Goal: Task Accomplishment & Management: Manage account settings

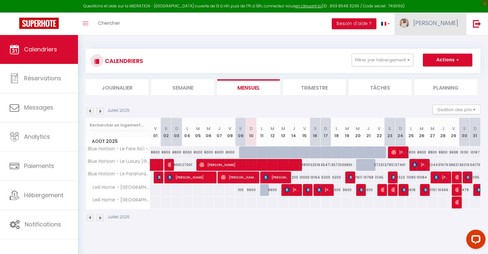
click at [455, 25] on span "[PERSON_NAME]" at bounding box center [435, 23] width 45 height 8
click at [444, 55] on link "Équipe" at bounding box center [440, 56] width 47 height 11
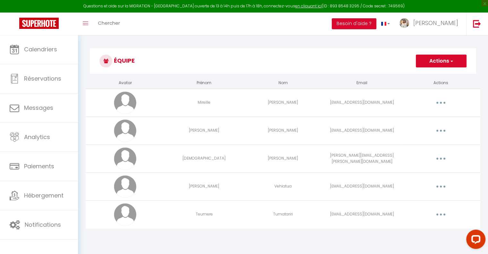
click at [451, 62] on span "button" at bounding box center [451, 61] width 4 height 6
click at [445, 71] on link "Ajouter un nouvel utilisateur" at bounding box center [428, 75] width 76 height 8
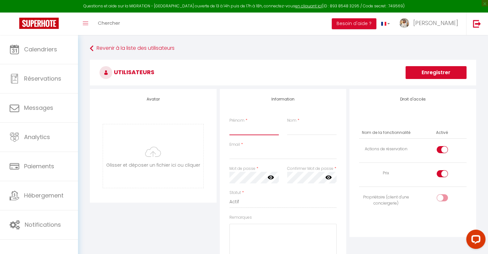
click at [255, 131] on input "Prénom" at bounding box center [253, 129] width 49 height 12
type input "[PERSON_NAME]"
click at [300, 125] on input "Nom" at bounding box center [311, 129] width 49 height 12
type input "Airbnb"
click at [238, 156] on input "Email" at bounding box center [282, 154] width 107 height 12
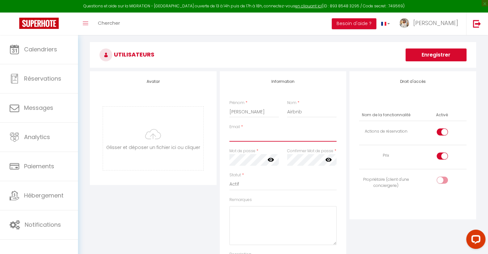
scroll to position [32, 0]
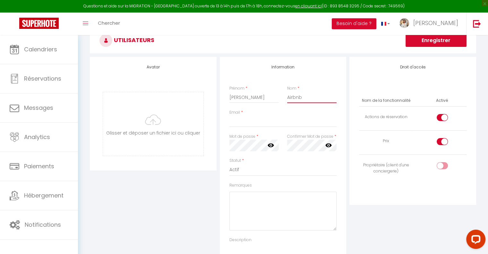
drag, startPoint x: 309, startPoint y: 95, endPoint x: 285, endPoint y: 95, distance: 23.7
click at [286, 95] on div "Nom * Airbnb" at bounding box center [312, 94] width 58 height 18
click at [260, 127] on input "Email" at bounding box center [282, 121] width 107 height 12
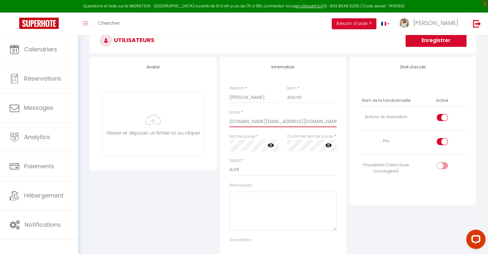
type input "[DOMAIN_NAME][EMAIL_ADDRESS][DOMAIN_NAME]"
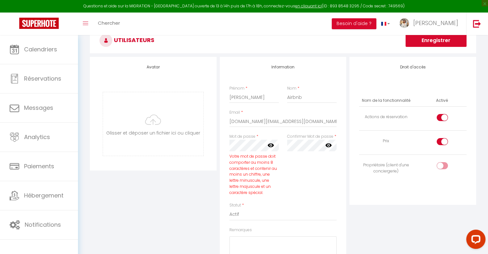
click at [272, 144] on icon at bounding box center [270, 145] width 6 height 4
click at [326, 148] on icon at bounding box center [328, 145] width 6 height 6
click at [327, 166] on div "Confirmer Mot de passe * false" at bounding box center [312, 167] width 58 height 69
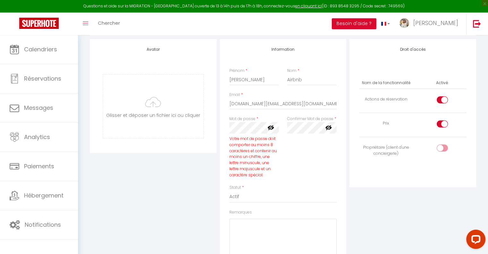
scroll to position [64, 0]
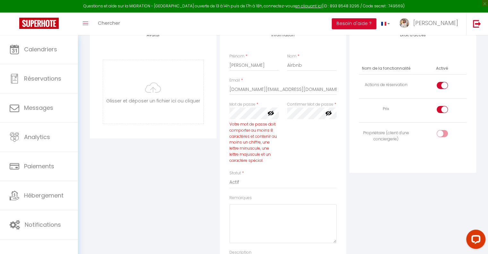
click at [444, 111] on input "checkbox" at bounding box center [447, 111] width 11 height 10
checkbox input "false"
click at [442, 87] on input "checkbox" at bounding box center [447, 87] width 11 height 10
checkbox input "false"
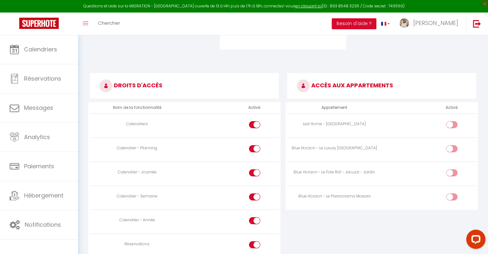
scroll to position [321, 0]
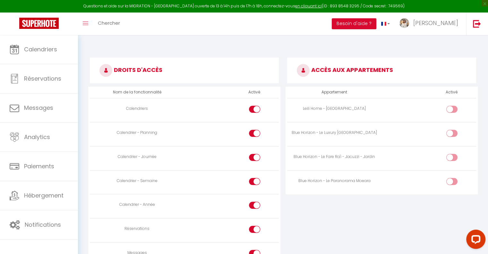
click at [451, 110] on div at bounding box center [451, 109] width 11 height 7
click at [452, 110] on input "checkbox" at bounding box center [457, 111] width 11 height 10
checkbox input "true"
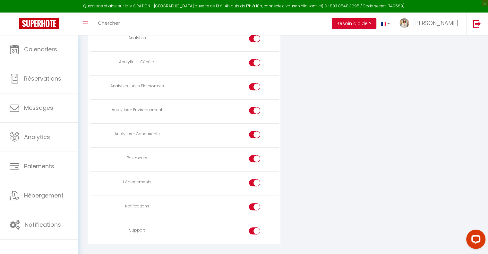
scroll to position [570, 0]
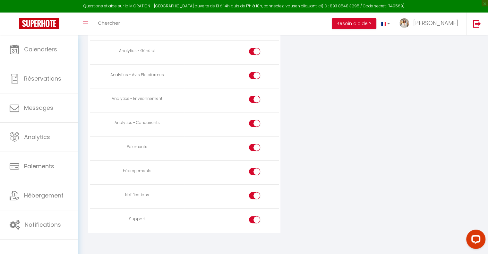
click at [249, 216] on div at bounding box center [254, 219] width 11 height 7
click at [254, 216] on input "checkbox" at bounding box center [259, 221] width 11 height 10
checkbox input "false"
click at [253, 196] on label at bounding box center [254, 197] width 11 height 10
click at [254, 196] on input "checkbox" at bounding box center [259, 197] width 11 height 10
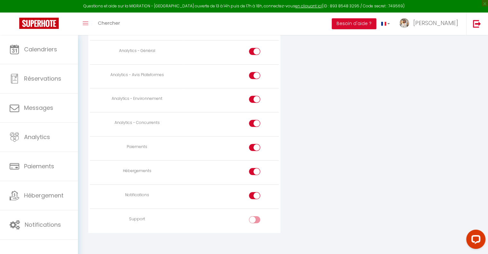
checkbox input "false"
drag, startPoint x: 255, startPoint y: 142, endPoint x: 256, endPoint y: 137, distance: 5.6
click at [256, 138] on td at bounding box center [231, 148] width 94 height 24
click at [256, 144] on input "checkbox" at bounding box center [259, 149] width 11 height 10
checkbox input "false"
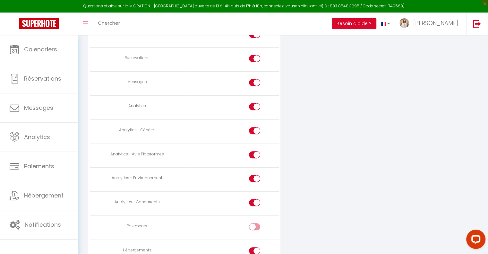
scroll to position [506, 0]
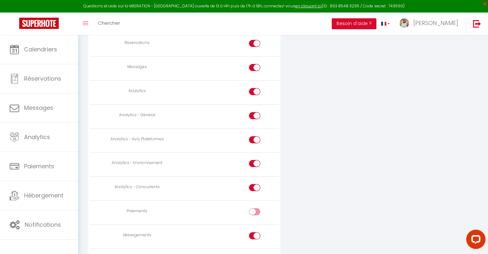
click at [251, 188] on label at bounding box center [254, 189] width 11 height 10
click at [254, 188] on input "checkbox" at bounding box center [259, 189] width 11 height 10
click at [254, 184] on div at bounding box center [254, 187] width 11 height 7
click at [254, 184] on input "checkbox" at bounding box center [259, 189] width 11 height 10
checkbox input "true"
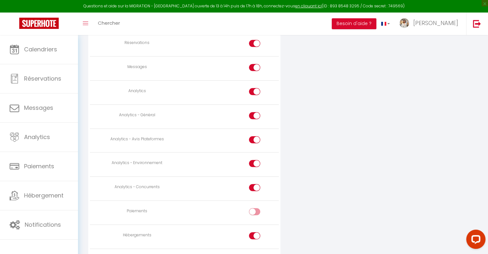
click at [254, 180] on td at bounding box center [231, 188] width 94 height 24
click at [255, 167] on div at bounding box center [254, 167] width 11 height 14
click at [255, 160] on input "checkbox" at bounding box center [259, 165] width 11 height 10
checkbox input "false"
click at [249, 184] on label at bounding box center [254, 189] width 11 height 10
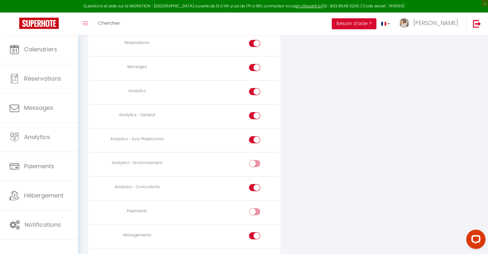
click at [254, 184] on input "checkbox" at bounding box center [259, 189] width 11 height 10
checkbox input "false"
click at [253, 141] on label at bounding box center [254, 141] width 11 height 10
click at [254, 141] on input "checkbox" at bounding box center [259, 141] width 11 height 10
checkbox input "false"
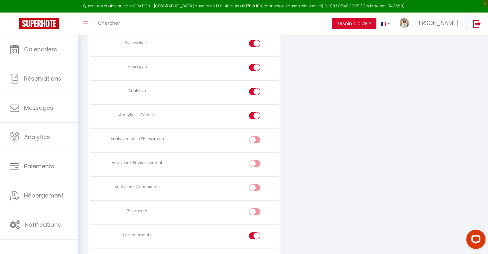
click at [254, 114] on div at bounding box center [254, 115] width 11 height 7
click at [254, 114] on input "checkbox" at bounding box center [259, 117] width 11 height 10
checkbox input "false"
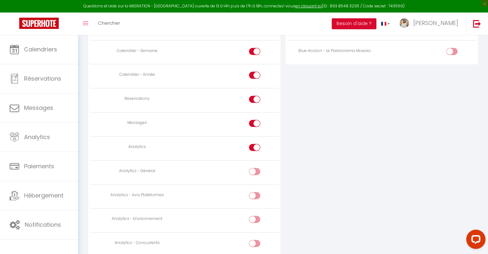
scroll to position [442, 0]
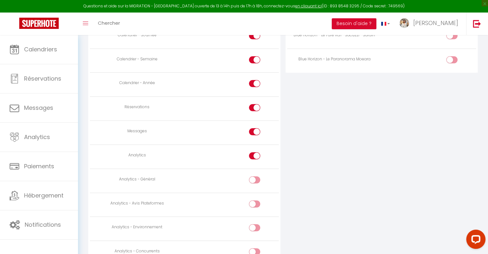
click at [257, 153] on input "checkbox" at bounding box center [259, 157] width 11 height 10
checkbox input "false"
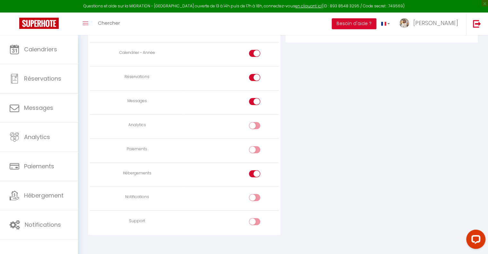
scroll to position [475, 0]
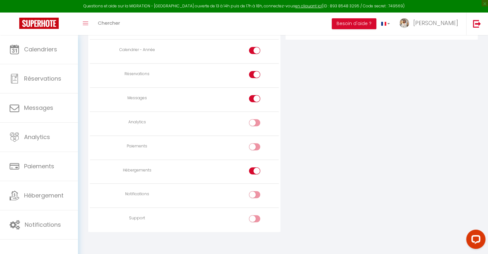
click at [253, 168] on div at bounding box center [254, 170] width 11 height 7
click at [254, 168] on input "checkbox" at bounding box center [259, 172] width 11 height 10
checkbox input "false"
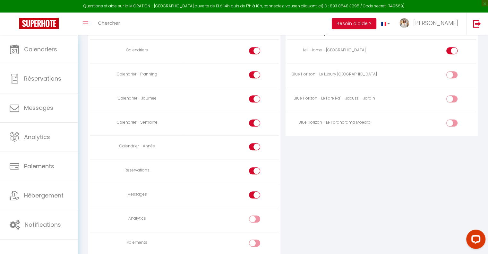
scroll to position [347, 0]
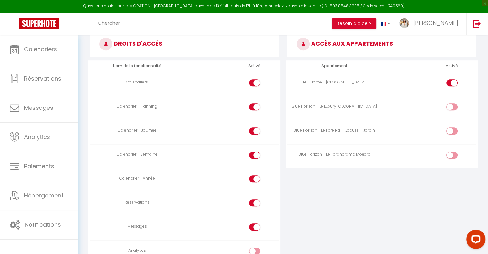
click at [257, 220] on td at bounding box center [231, 228] width 94 height 24
click at [257, 223] on input "checkbox" at bounding box center [259, 228] width 11 height 10
checkbox input "false"
click at [256, 202] on input "checkbox" at bounding box center [259, 204] width 11 height 10
checkbox input "false"
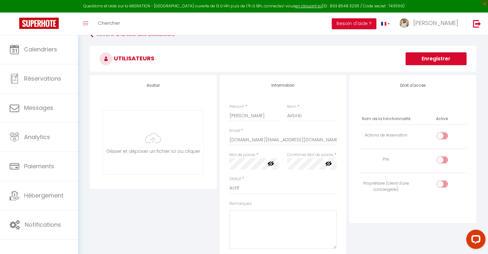
scroll to position [0, 0]
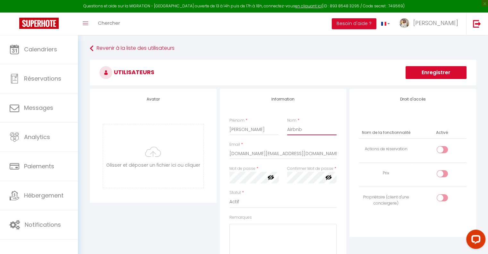
drag, startPoint x: 307, startPoint y: 125, endPoint x: 227, endPoint y: 136, distance: 80.3
click at [227, 136] on div "Prénom * [PERSON_NAME] Nom * Airbnb" at bounding box center [283, 129] width 116 height 24
click at [418, 75] on button "Enregistrer" at bounding box center [435, 72] width 61 height 13
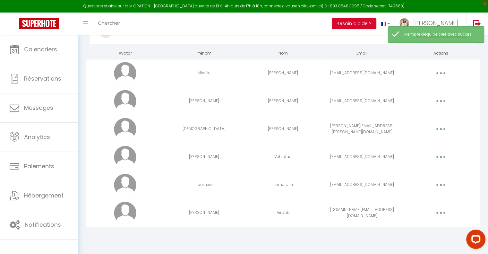
scroll to position [35, 0]
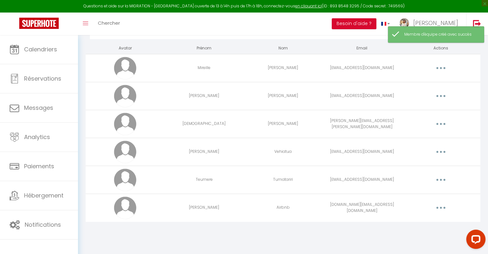
click at [443, 205] on button "button" at bounding box center [441, 207] width 18 height 10
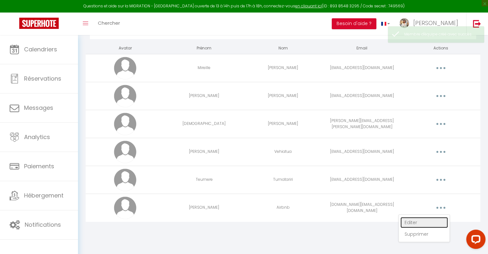
click at [428, 217] on link "Editer" at bounding box center [423, 222] width 47 height 11
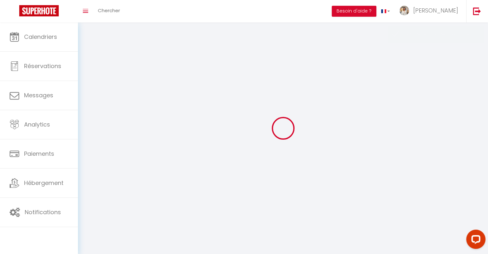
type input "[PERSON_NAME]"
type input "Airbnb"
type input "[DOMAIN_NAME][EMAIL_ADDRESS][DOMAIN_NAME]"
type textarea "[URL][DOMAIN_NAME]"
checkbox input "false"
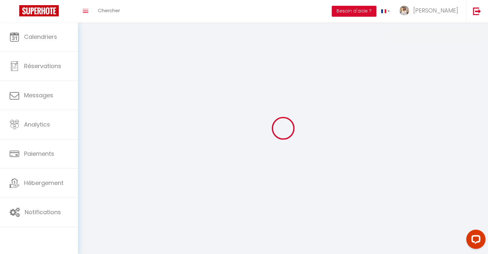
checkbox input "false"
checkbox input "true"
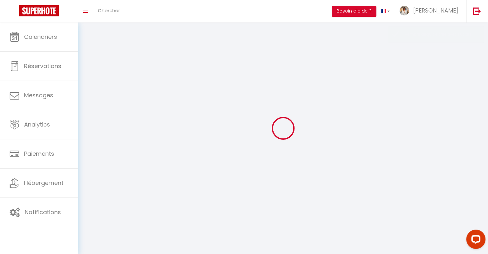
checkbox input "true"
checkbox input "false"
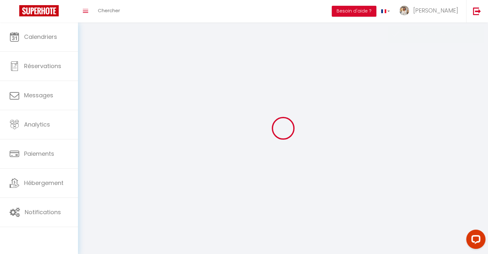
checkbox input "false"
select select
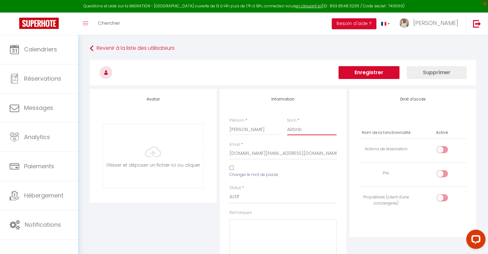
drag, startPoint x: 314, startPoint y: 128, endPoint x: 97, endPoint y: 145, distance: 217.1
click at [98, 145] on div "Avatar [PERSON_NAME] et déposer un fichier ici ou cliquer Ooops, something wron…" at bounding box center [282, 220] width 389 height 262
type input "ménage"
click at [358, 73] on button "Enregistrer" at bounding box center [368, 72] width 61 height 13
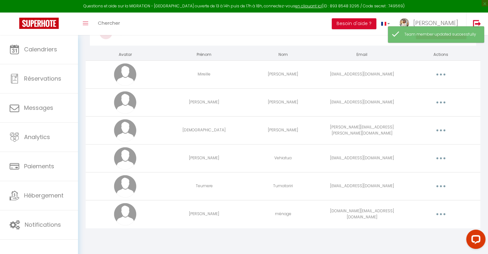
scroll to position [35, 0]
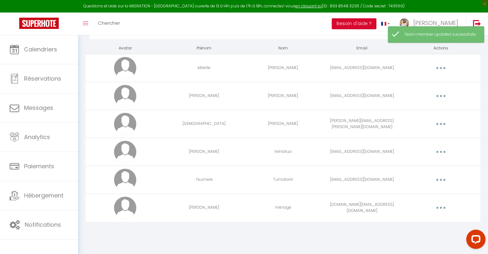
click at [440, 207] on icon "button" at bounding box center [441, 208] width 2 height 2
click at [418, 220] on link "Editer" at bounding box center [423, 222] width 47 height 11
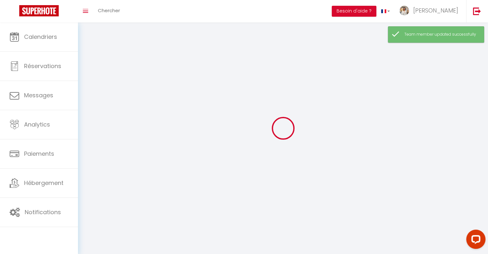
type input "[PERSON_NAME]"
type input "ménage"
type input "[DOMAIN_NAME][EMAIL_ADDRESS][DOMAIN_NAME]"
type textarea "[URL][DOMAIN_NAME]"
checkbox input "false"
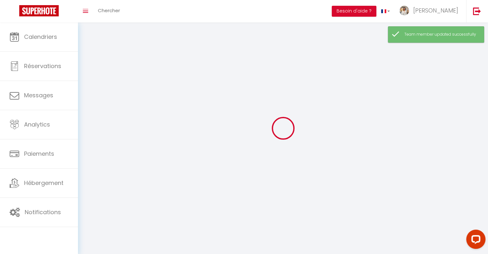
checkbox input "false"
checkbox input "true"
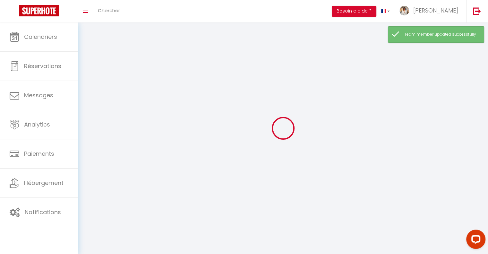
checkbox input "true"
checkbox input "false"
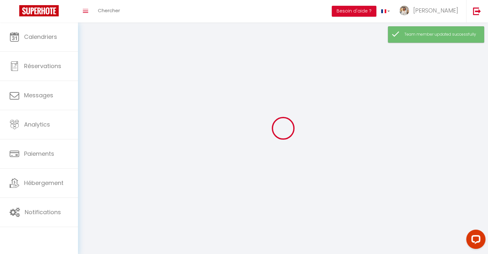
checkbox input "false"
select select
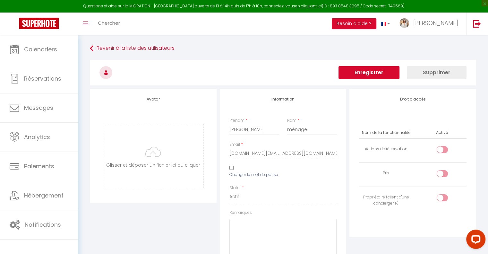
click at [349, 77] on button "Enregistrer" at bounding box center [368, 72] width 61 height 13
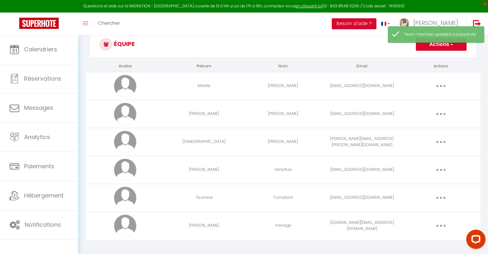
scroll to position [32, 0]
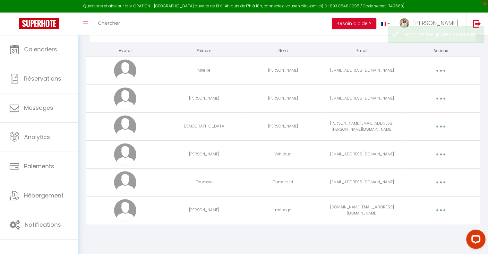
click at [442, 155] on button "button" at bounding box center [441, 154] width 18 height 10
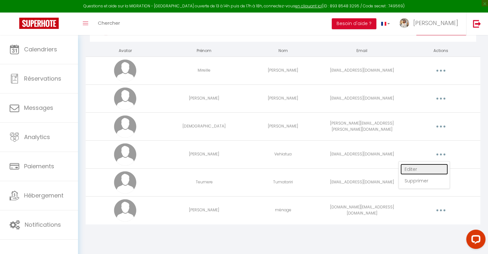
click at [432, 164] on link "Editer" at bounding box center [423, 169] width 47 height 11
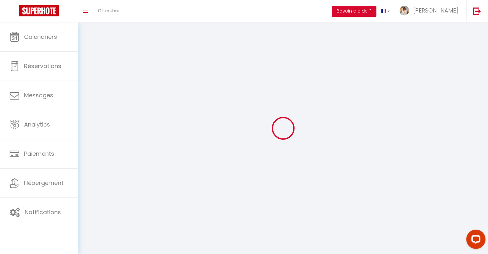
type input "[PERSON_NAME]"
type input "Vehiatua"
type input "[EMAIL_ADDRESS][DOMAIN_NAME]"
type textarea "[URL][DOMAIN_NAME]"
checkbox input "false"
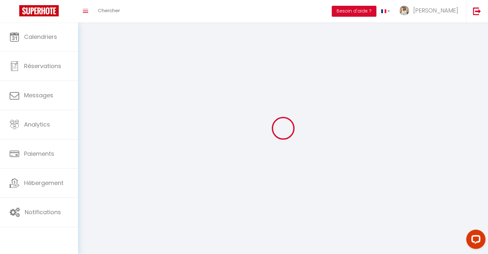
checkbox input "false"
checkbox input "true"
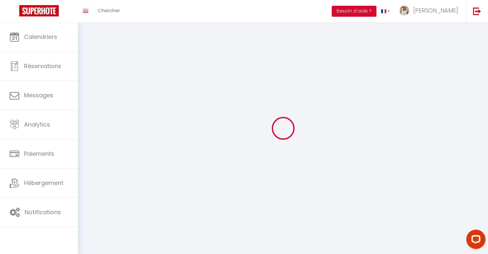
checkbox input "true"
checkbox input "false"
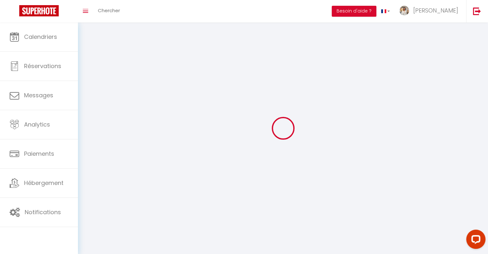
checkbox input "false"
select select
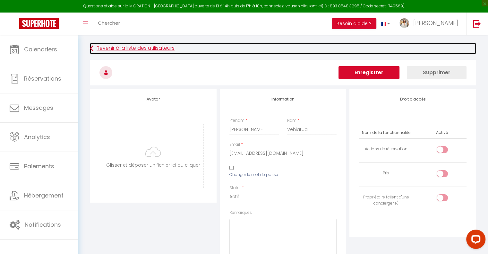
click at [100, 47] on link "Revenir à la liste des utilisateurs" at bounding box center [283, 49] width 386 height 12
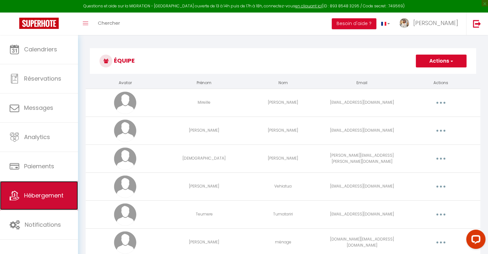
click at [64, 189] on link "Hébergement" at bounding box center [39, 195] width 78 height 29
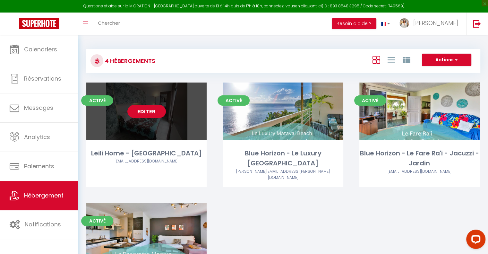
click at [154, 113] on link "Editer" at bounding box center [146, 111] width 38 height 13
select select "3"
select select "2"
select select "1"
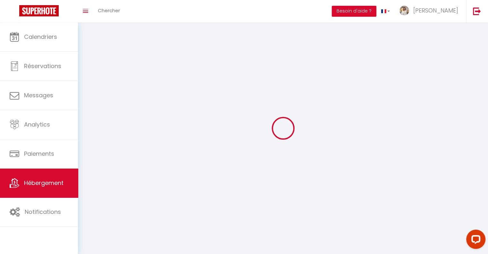
select select
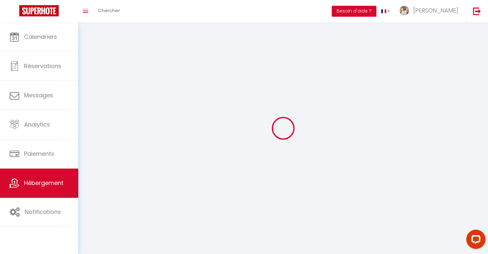
select select
checkbox input "false"
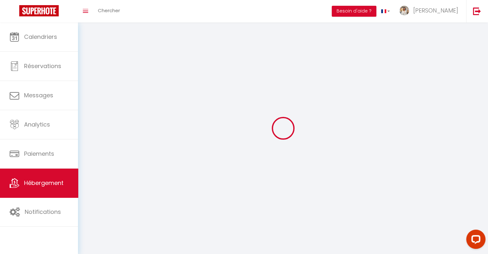
checkbox input "false"
select select
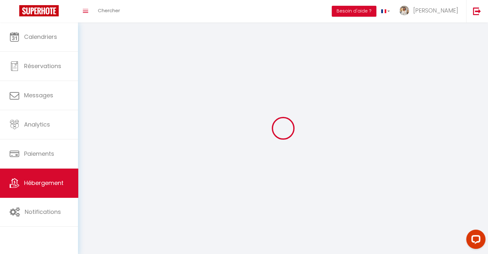
select select
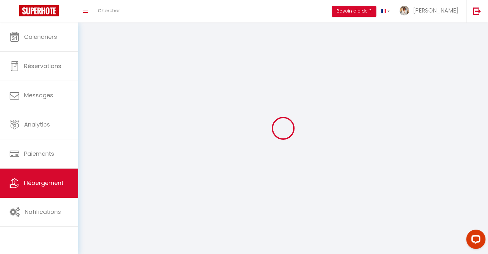
checkbox input "false"
select select
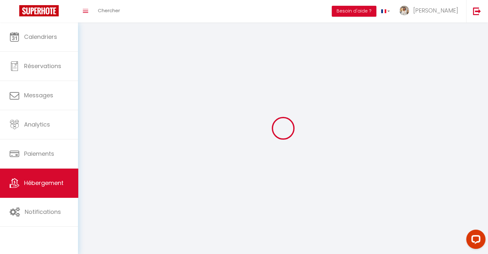
select select
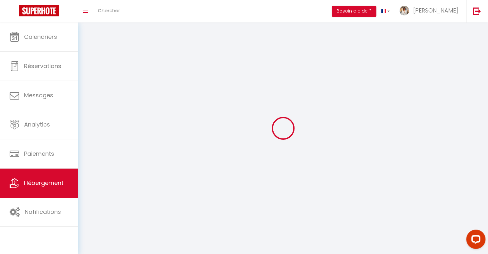
select select
checkbox input "false"
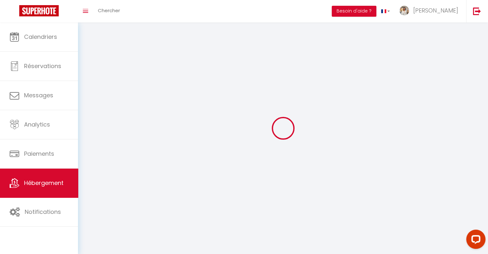
checkbox input "false"
select select
select select "1"
select select
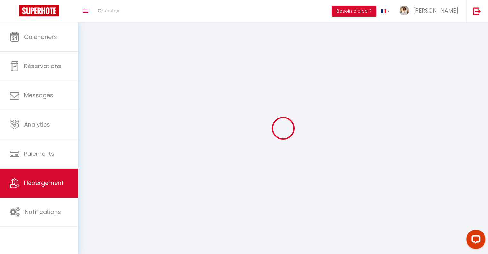
select select "28"
select select
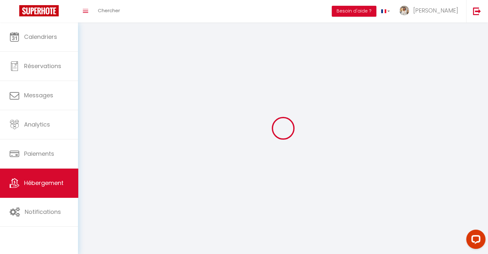
select select
checkbox input "false"
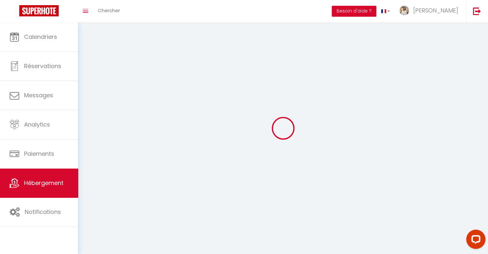
checkbox input "false"
select select
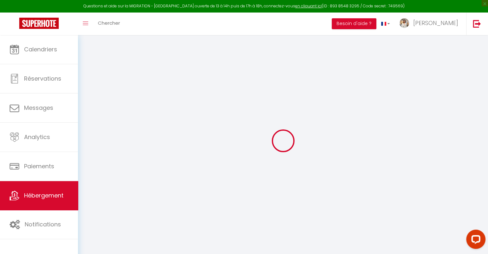
select select
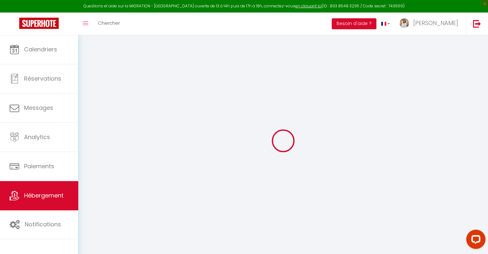
select select
checkbox input "false"
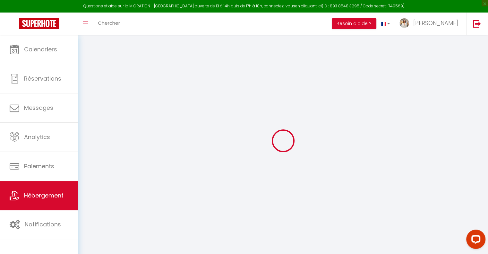
select select
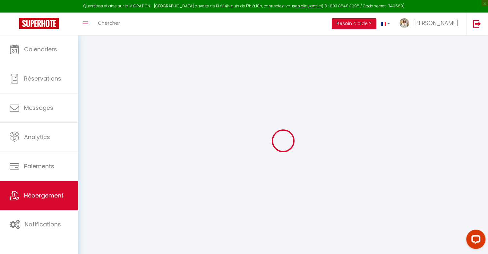
select select
checkbox input "false"
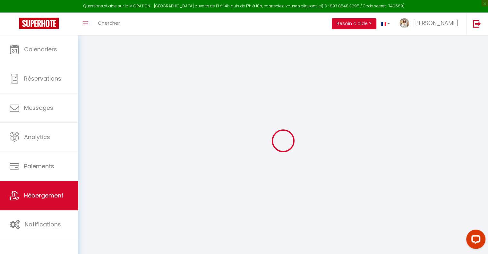
checkbox input "false"
select select
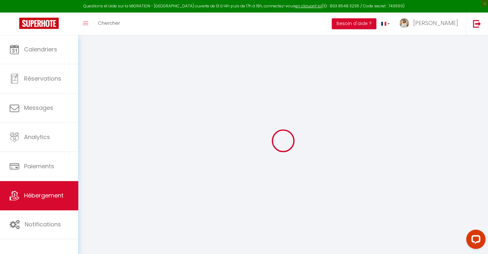
select select
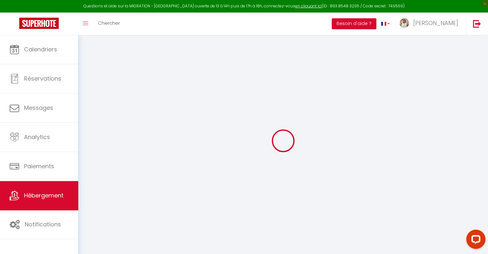
checkbox input "false"
select select
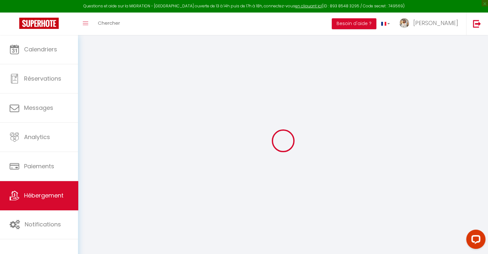
select select
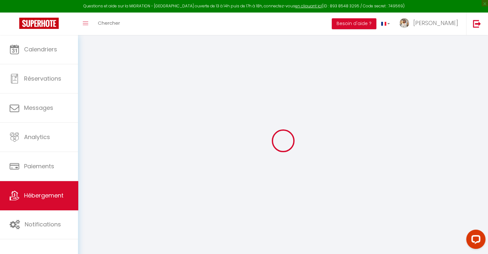
select select
checkbox input "false"
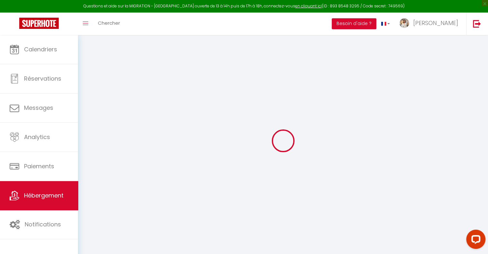
checkbox input "false"
select select
type input "Leili Home - [GEOGRAPHIC_DATA]"
select select "condominium"
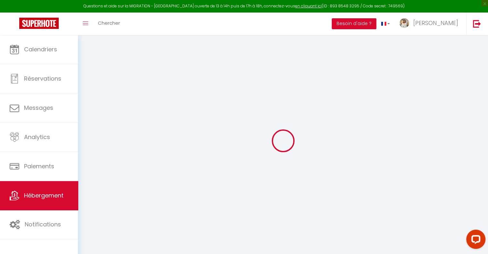
select select "2"
type input "100"
type input "15"
select select
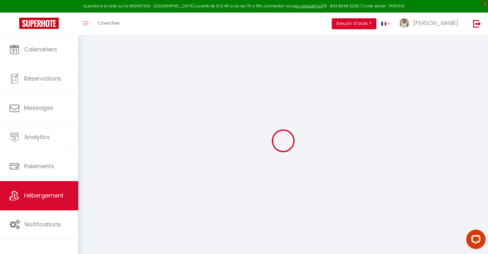
select select
type input "365 Boulevard de la Reine Pomare IV"
type input "98714"
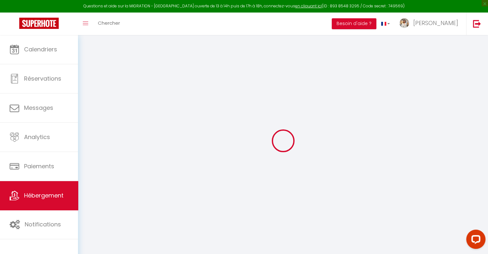
type input "Papeete"
select select "77"
type input "[DOMAIN_NAME][EMAIL_ADDRESS][DOMAIN_NAME]"
select select
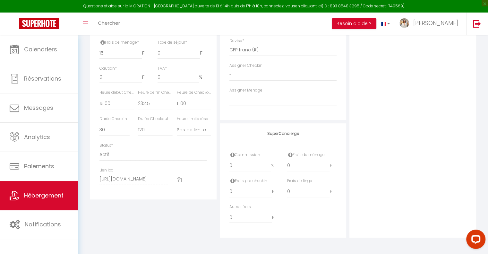
scroll to position [316, 0]
click at [262, 70] on select "- [PERSON_NAME] [PERSON_NAME] [PERSON_NAME] Vehiatua Teumere Tumatariri [PERSON…" at bounding box center [282, 75] width 107 height 12
click at [229, 69] on select "- [PERSON_NAME] [PERSON_NAME] [PERSON_NAME] Vehiatua Teumere Tumatariri [PERSON…" at bounding box center [282, 75] width 107 height 12
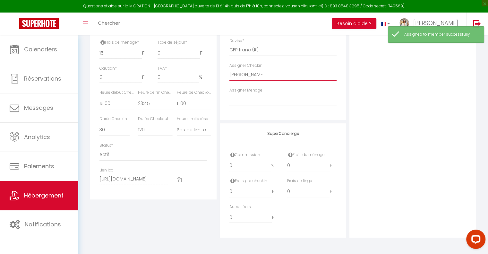
click at [272, 74] on select "- [PERSON_NAME] [PERSON_NAME] [PERSON_NAME] Vehiatua Teumere Tumatariri [PERSON…" at bounding box center [282, 75] width 107 height 12
click at [229, 69] on select "- [PERSON_NAME] [PERSON_NAME] [PERSON_NAME] Vehiatua Teumere Tumatariri [PERSON…" at bounding box center [282, 75] width 107 height 12
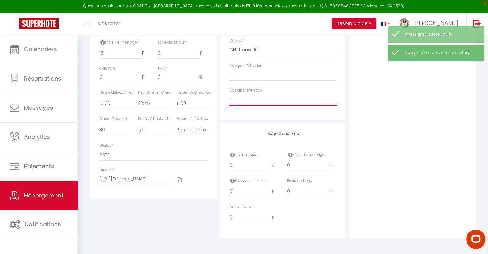
click at [270, 100] on select "- [PERSON_NAME] [PERSON_NAME] [PERSON_NAME] Vehiatua Teumere Tumatariri [PERSON…" at bounding box center [282, 99] width 107 height 12
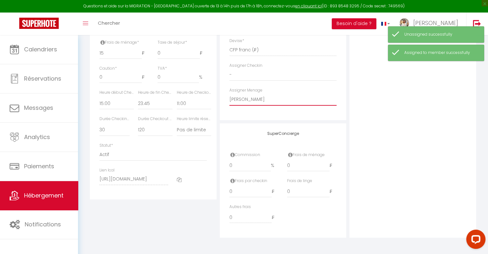
click at [229, 94] on select "- [PERSON_NAME] [PERSON_NAME] [PERSON_NAME] Vehiatua Teumere Tumatariri [PERSON…" at bounding box center [282, 99] width 107 height 12
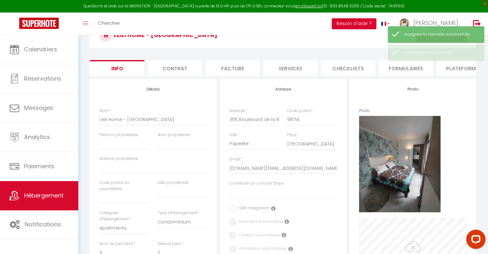
scroll to position [27, 0]
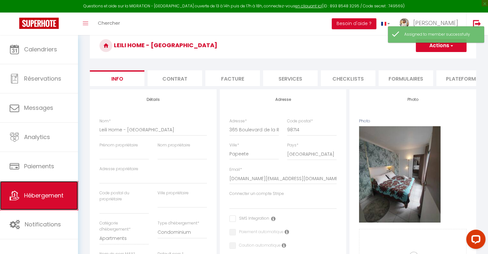
click at [49, 190] on link "Hébergement" at bounding box center [39, 195] width 78 height 29
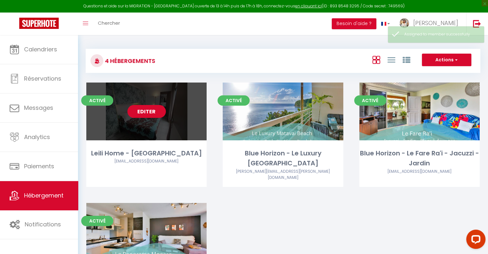
click at [142, 114] on link "Editer" at bounding box center [146, 111] width 38 height 13
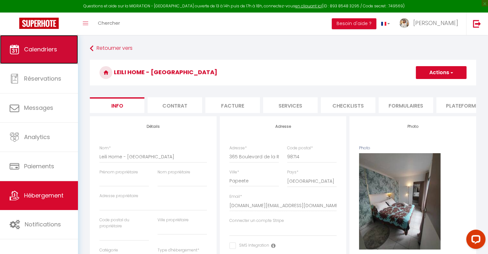
click at [27, 55] on link "Calendriers" at bounding box center [39, 49] width 78 height 29
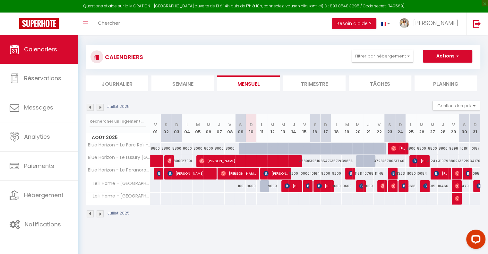
scroll to position [35, 0]
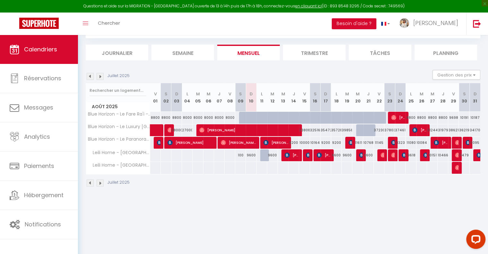
click at [100, 182] on img at bounding box center [100, 182] width 7 height 7
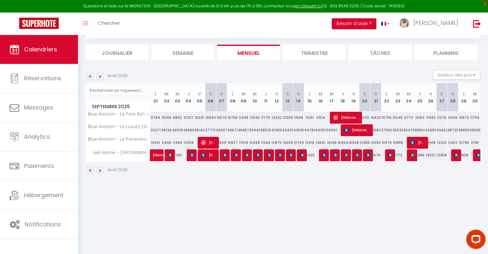
click at [88, 167] on img at bounding box center [90, 170] width 7 height 7
